Goal: Task Accomplishment & Management: Complete application form

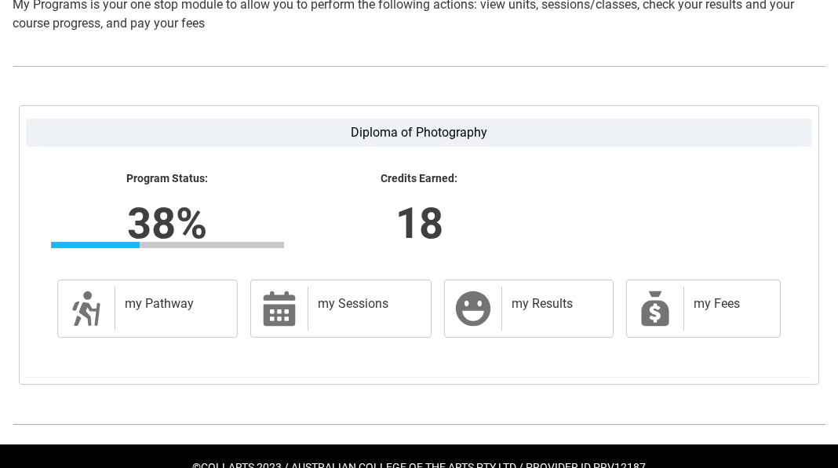
scroll to position [367, 0]
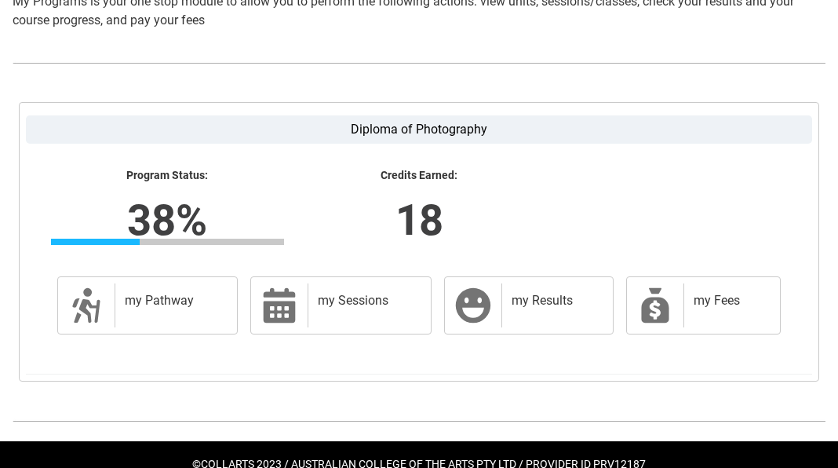
click at [361, 126] on label "Diploma of Photography" at bounding box center [419, 129] width 786 height 28
click at [0, 0] on input "Diploma of Photography" at bounding box center [0, 0] width 0 height 0
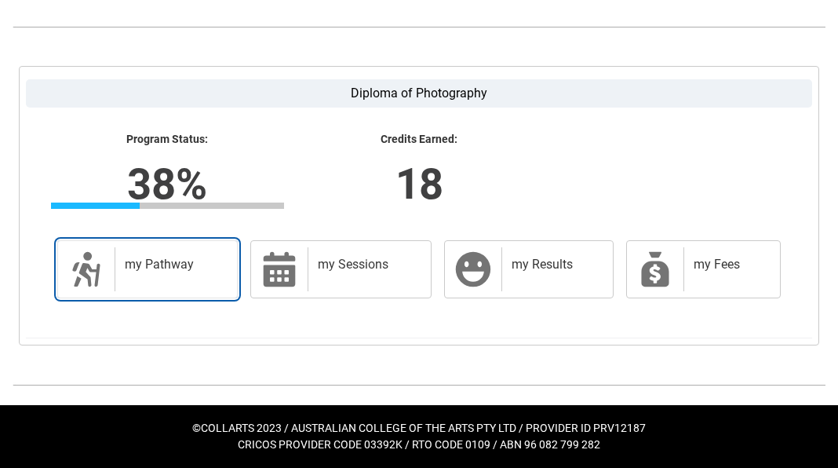
click at [160, 274] on div "my Pathway" at bounding box center [173, 269] width 116 height 44
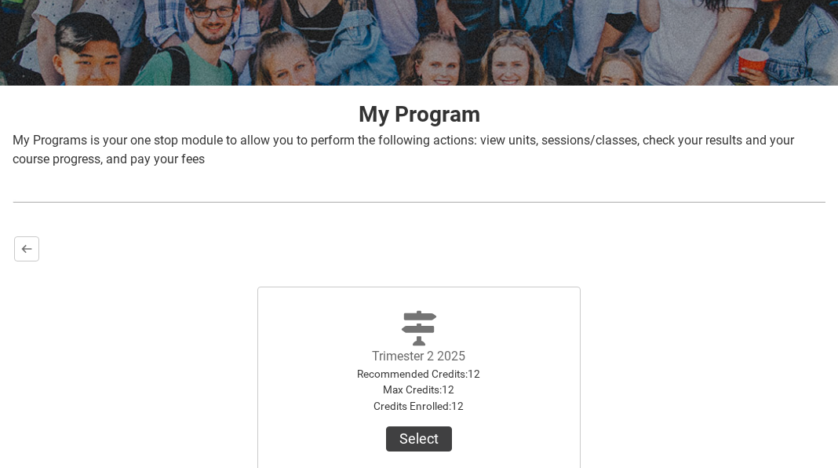
scroll to position [125, 0]
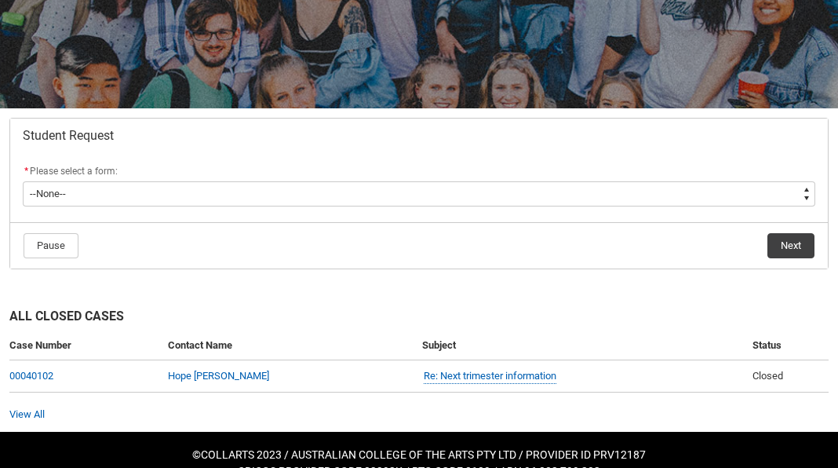
scroll to position [232, 0]
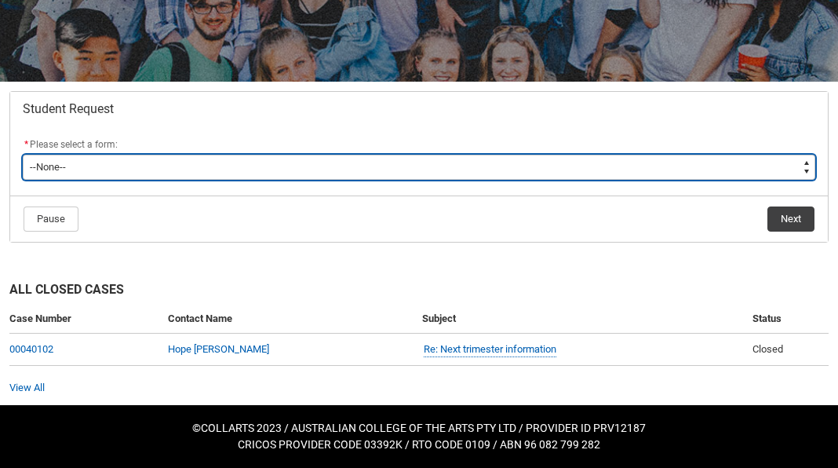
click at [355, 163] on select "--None-- Academic Transcript Application to Appeal Assignment Extension Change …" at bounding box center [419, 167] width 793 height 25
type lightning-select "Course_Transfer_Choice"
click at [23, 155] on select "--None-- Academic Transcript Application to Appeal Assignment Extension Change …" at bounding box center [419, 167] width 793 height 25
select select "Course_Transfer_Choice"
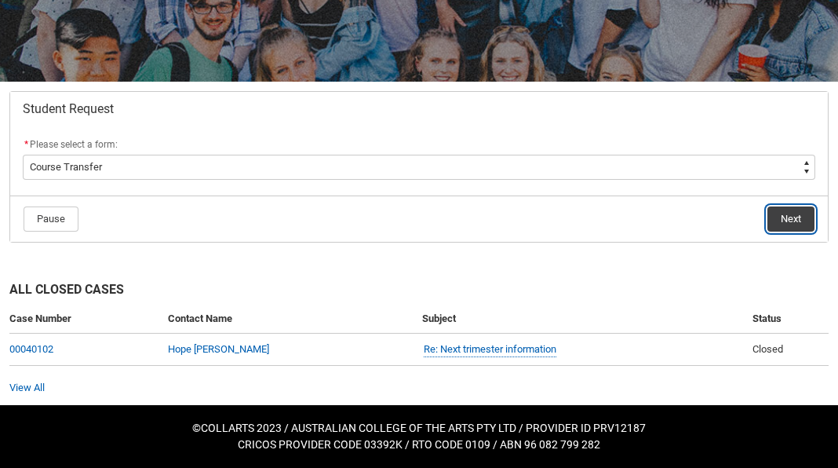
click at [792, 218] on button "Next" at bounding box center [790, 218] width 47 height 25
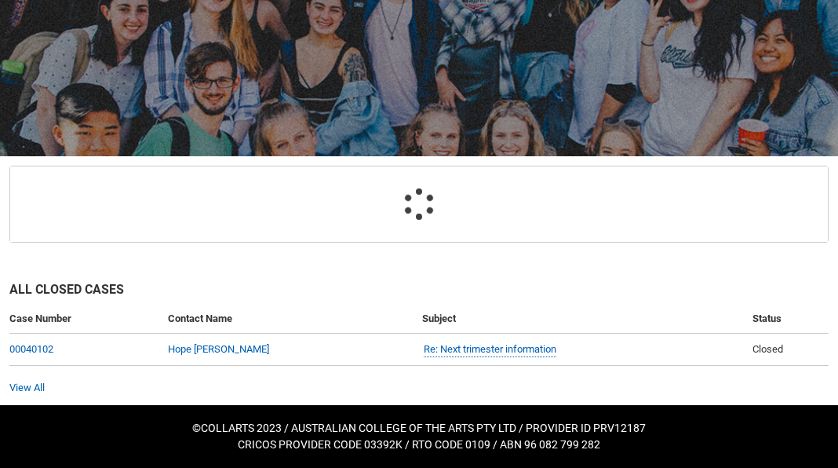
scroll to position [167, 0]
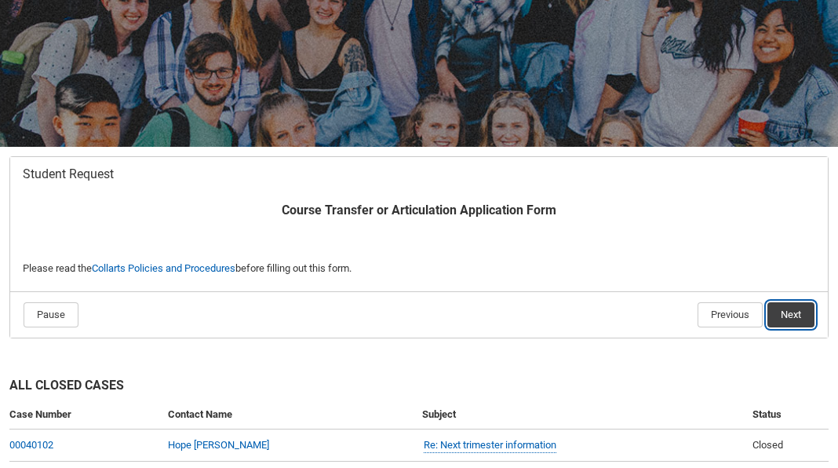
click at [798, 306] on button "Next" at bounding box center [790, 314] width 47 height 25
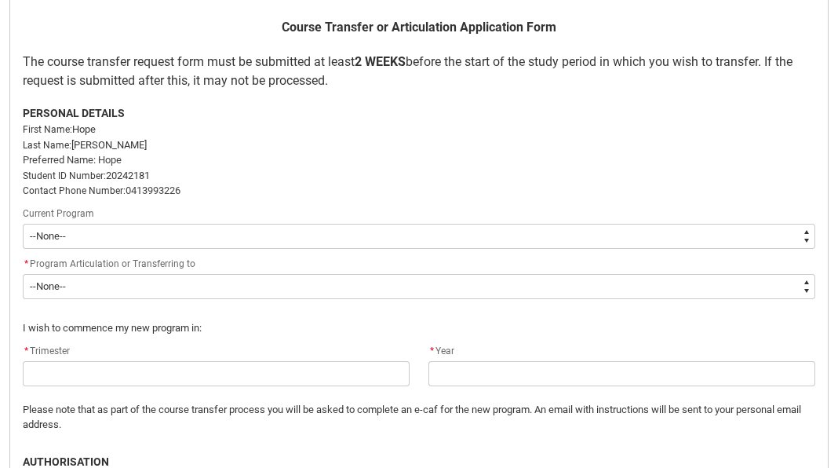
scroll to position [376, 0]
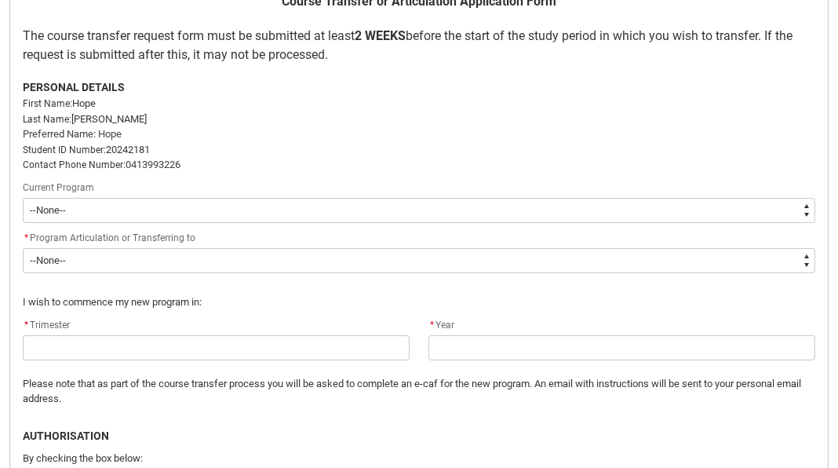
click at [587, 206] on select "--None-- Diploma of Photography" at bounding box center [419, 210] width 793 height 25
type lightning-select "recordPicklist_ProgramEnrollment.a0jOZ000003EdNyYAK"
click at [23, 198] on select "--None-- Diploma of Photography" at bounding box center [419, 210] width 793 height 25
select select "recordPicklist_ProgramEnrollment.a0jOZ000003EdNyYAK"
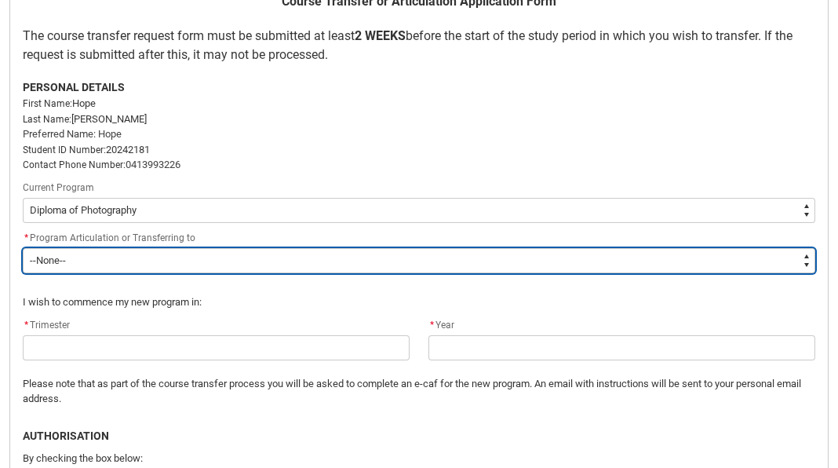
click at [514, 265] on select "--None-- Bachelor of Arts (Music Production) Bachelor of Design (Fashion & Sust…" at bounding box center [419, 260] width 793 height 25
type lightning-select "recordPicklist_Program.0015g00000jrDI6AAM"
click at [23, 248] on select "--None-- Bachelor of Arts (Music Production) Bachelor of Design (Fashion & Sust…" at bounding box center [419, 260] width 793 height 25
select select "recordPicklist_Program.0015g00000jrDI6AAM"
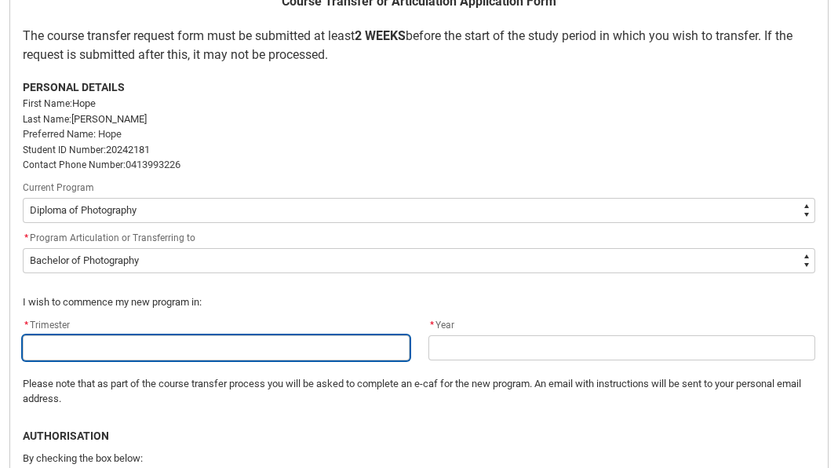
click at [125, 346] on input "Redu_Student_Request flow" at bounding box center [216, 347] width 387 height 25
type lightning-primitive-input-simple "t"
type input "t"
type lightning-primitive-input-simple "tr"
type input "tr"
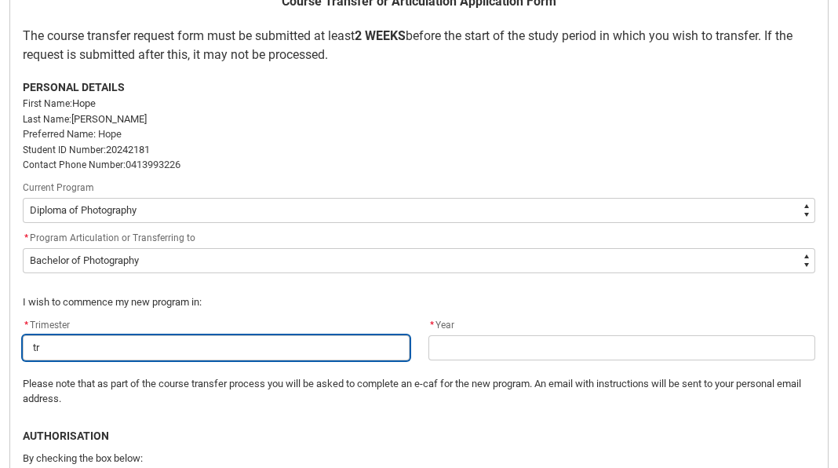
type lightning-primitive-input-simple "tri"
type input "tri"
type lightning-primitive-input-simple "trim"
type input "trim"
type lightning-primitive-input-simple "trime"
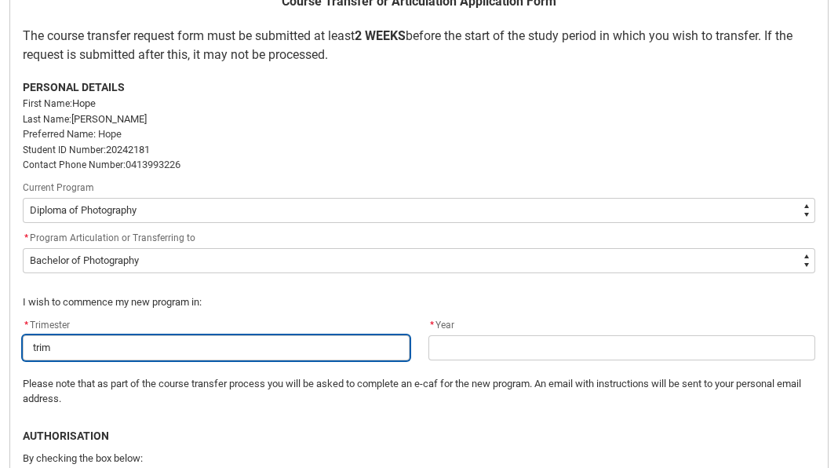
type input "trime"
type lightning-primitive-input-simple "trimes"
type input "trimes"
type lightning-primitive-input-simple "trimest"
type input "trimest"
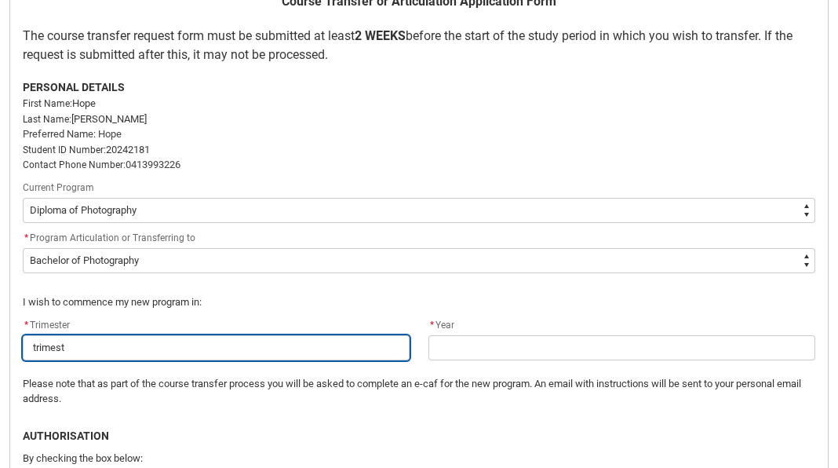
type lightning-primitive-input-simple "trimeste"
type input "trimeste"
type lightning-primitive-input-simple "trimester"
type input "trimester"
type lightning-primitive-input-simple "trimester"
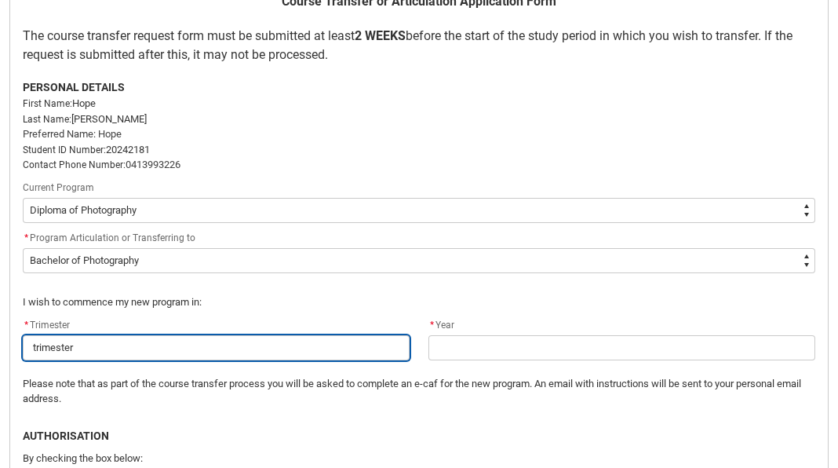
type input "trimester"
type lightning-primitive-input-simple "trimester 3"
type input "trimester 3"
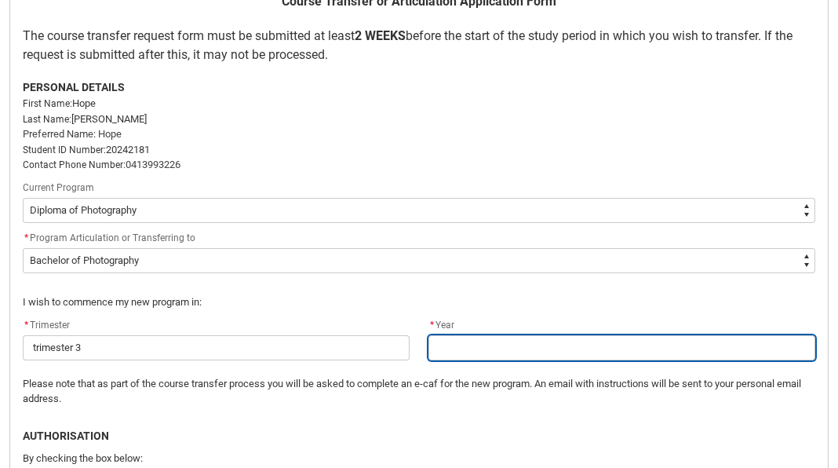
click at [480, 343] on input "Redu_Student_Request flow" at bounding box center [621, 347] width 387 height 25
type lightning-primitive-input-simple "2"
type input "2"
type lightning-primitive-input-simple "20"
type input "20"
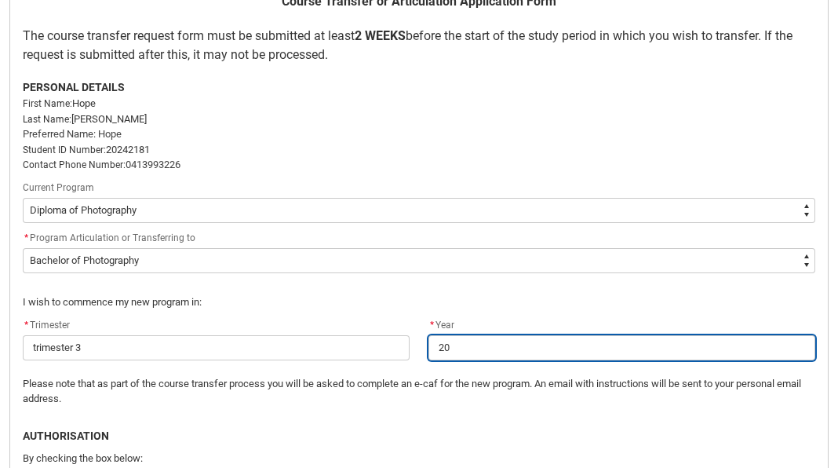
type lightning-primitive-input-simple "202"
type input "202"
type lightning-primitive-input-simple "2025"
type input "2025"
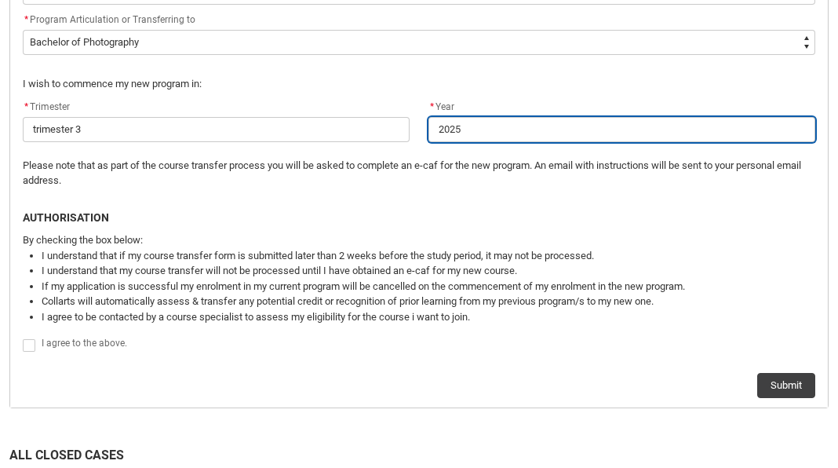
scroll to position [607, 0]
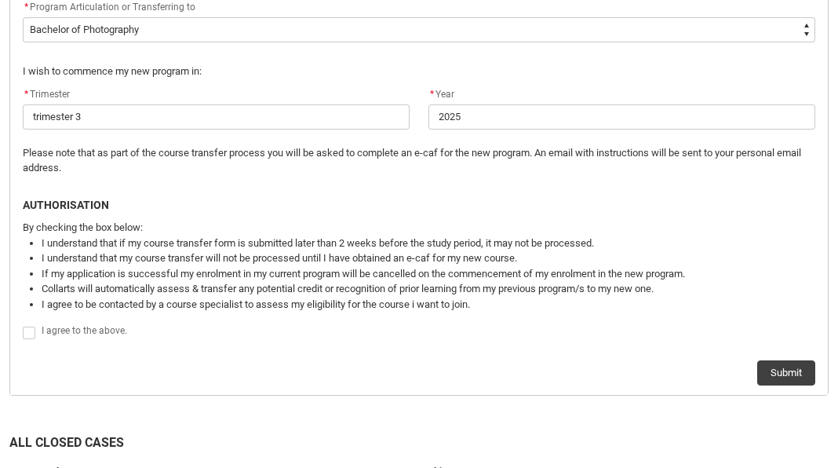
click at [65, 326] on span "I agree to the above." at bounding box center [85, 330] width 86 height 11
checkbox input "true"
click at [800, 370] on button "Submit" at bounding box center [786, 372] width 58 height 25
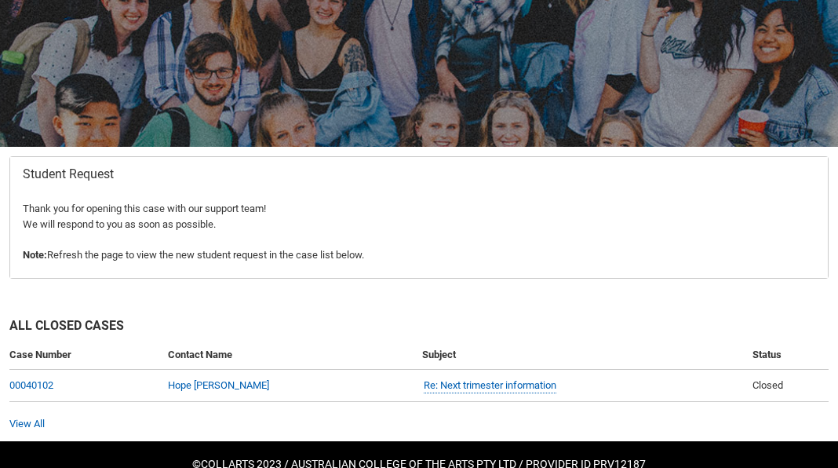
scroll to position [203, 0]
